Goal: Task Accomplishment & Management: Manage account settings

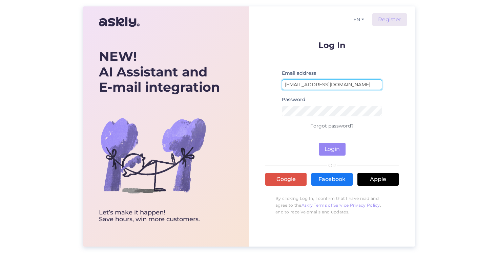
type input "[EMAIL_ADDRESS][DOMAIN_NAME]"
click at [331, 149] on button "Login" at bounding box center [332, 149] width 27 height 13
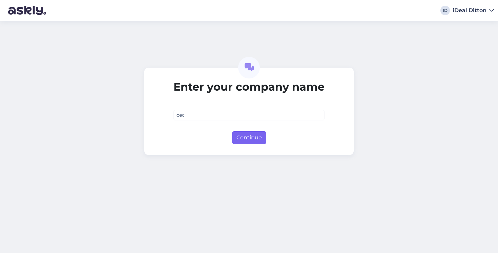
type input "cec"
click at [254, 139] on button "Continue" at bounding box center [249, 137] width 34 height 13
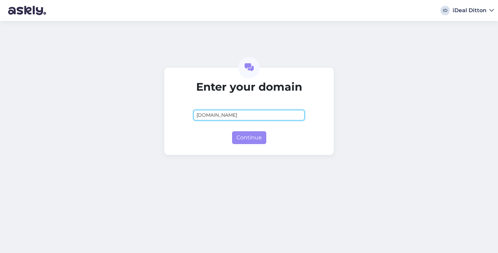
type input "cec.lv"
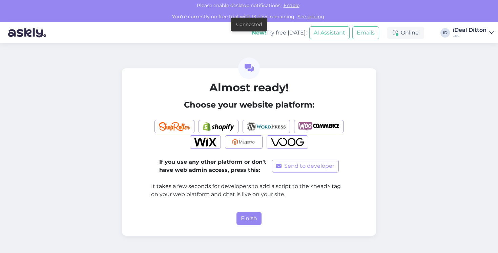
click at [24, 34] on img at bounding box center [27, 32] width 38 height 21
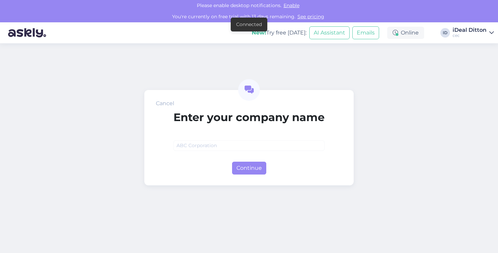
click at [466, 31] on div "iDeal Ditton" at bounding box center [470, 29] width 34 height 5
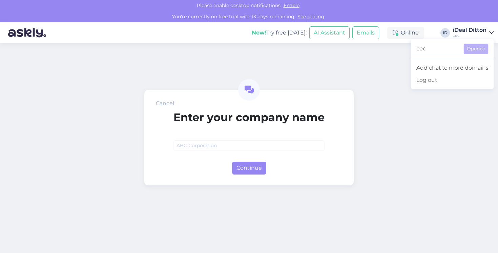
click at [398, 75] on div "Cancel Enter your company name Continue" at bounding box center [249, 148] width 498 height 210
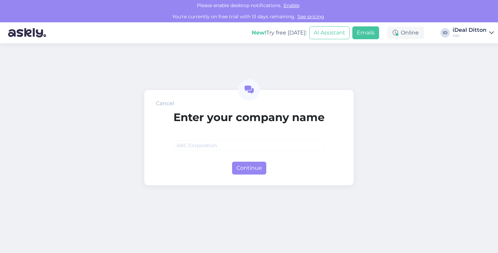
click at [369, 32] on button "Emails" at bounding box center [365, 32] width 27 height 13
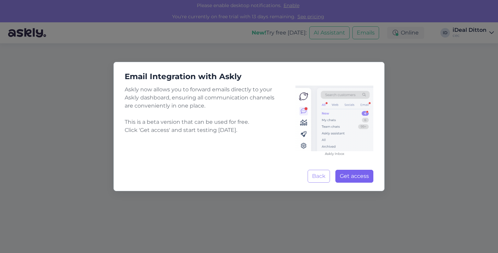
click at [352, 179] on span "Get access" at bounding box center [354, 176] width 29 height 6
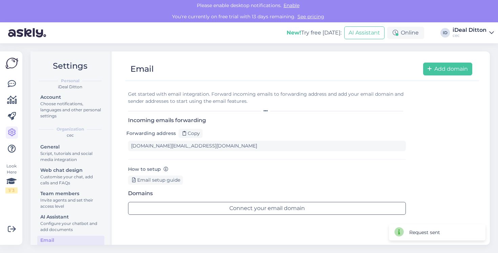
click at [11, 66] on img at bounding box center [11, 63] width 13 height 13
click at [14, 88] on link at bounding box center [12, 84] width 12 height 12
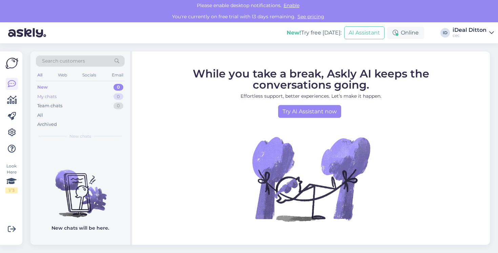
click at [71, 96] on div "My chats 0" at bounding box center [80, 96] width 89 height 9
click at [72, 106] on div "Team chats 0" at bounding box center [80, 105] width 89 height 9
click at [72, 98] on div "My chats 0" at bounding box center [80, 96] width 89 height 9
click at [469, 28] on div "iDeal Ditton" at bounding box center [470, 29] width 34 height 5
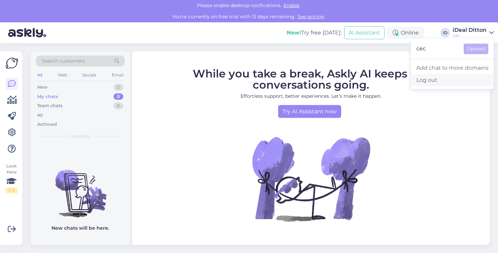
click at [422, 82] on div "Log out" at bounding box center [452, 80] width 83 height 12
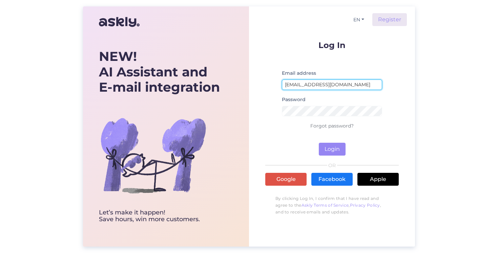
type input "[EMAIL_ADDRESS][DOMAIN_NAME]"
click at [325, 147] on button "Login" at bounding box center [332, 149] width 27 height 13
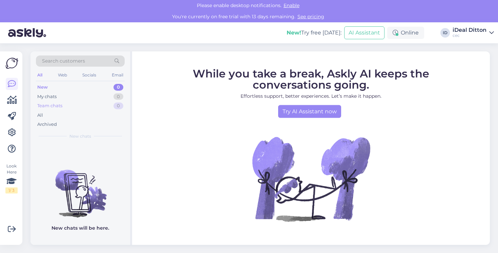
click at [70, 108] on div "Team chats 0" at bounding box center [80, 105] width 89 height 9
click at [72, 99] on div "My chats 0" at bounding box center [80, 96] width 89 height 9
click at [73, 89] on div "New 0" at bounding box center [80, 87] width 89 height 9
click at [61, 76] on div "Web" at bounding box center [63, 75] width 12 height 9
click at [88, 75] on div "Socials" at bounding box center [89, 75] width 17 height 9
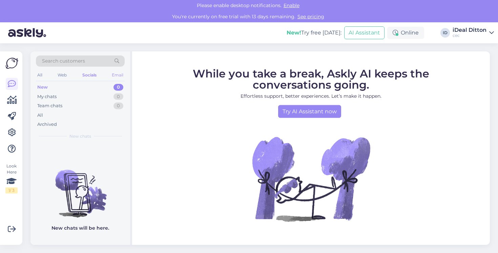
click at [118, 76] on div "Email" at bounding box center [117, 75] width 14 height 9
click at [39, 76] on div "All" at bounding box center [40, 75] width 8 height 9
click at [411, 35] on div "Online" at bounding box center [405, 33] width 37 height 12
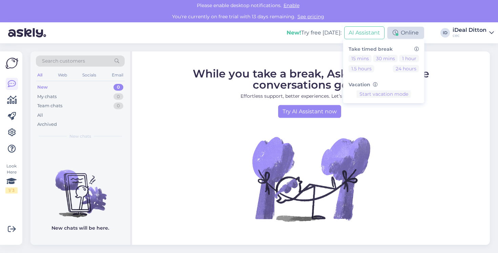
click at [410, 34] on div "Online" at bounding box center [405, 33] width 37 height 12
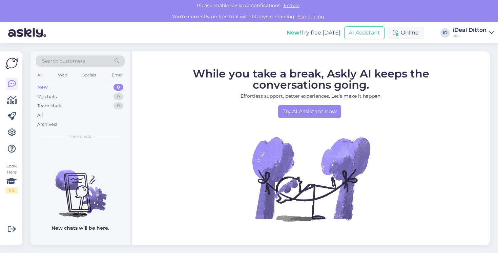
click at [463, 32] on div "iDeal Ditton" at bounding box center [470, 29] width 34 height 5
